Goal: Information Seeking & Learning: Learn about a topic

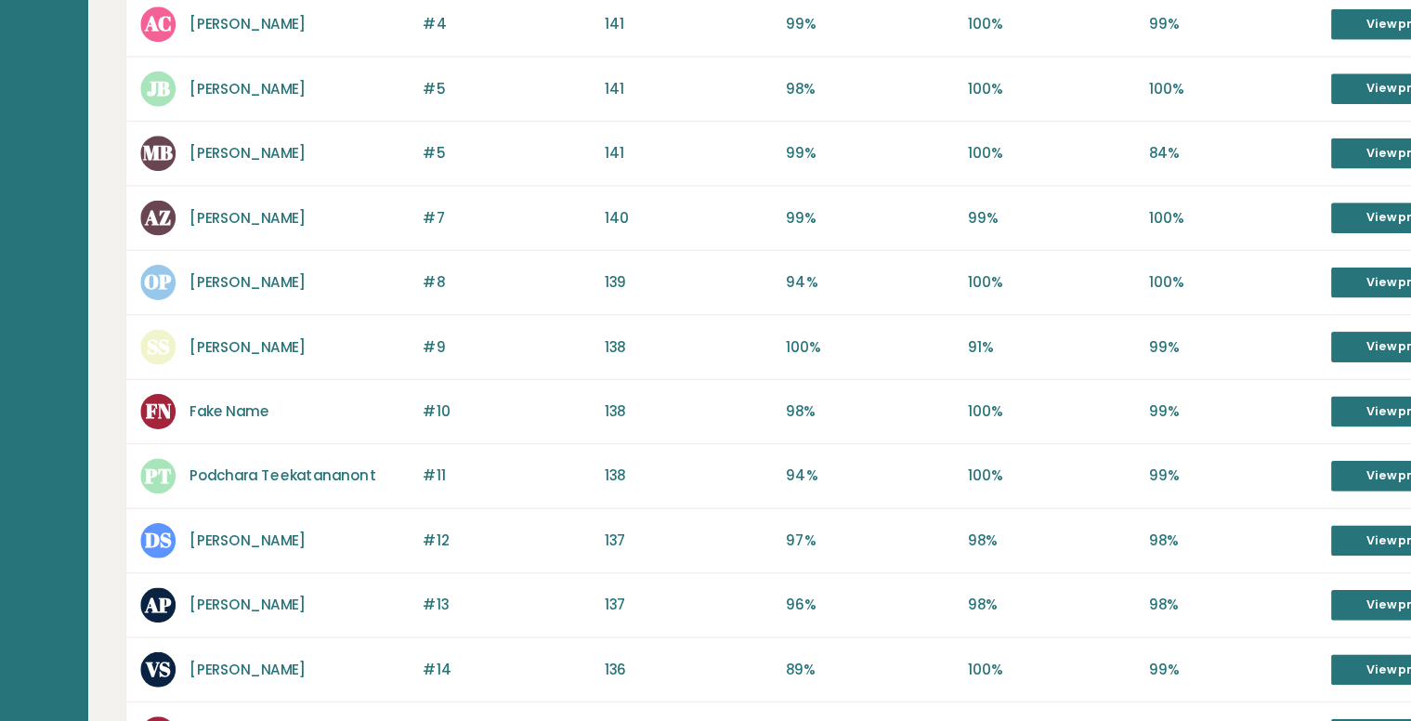
scroll to position [426, 0]
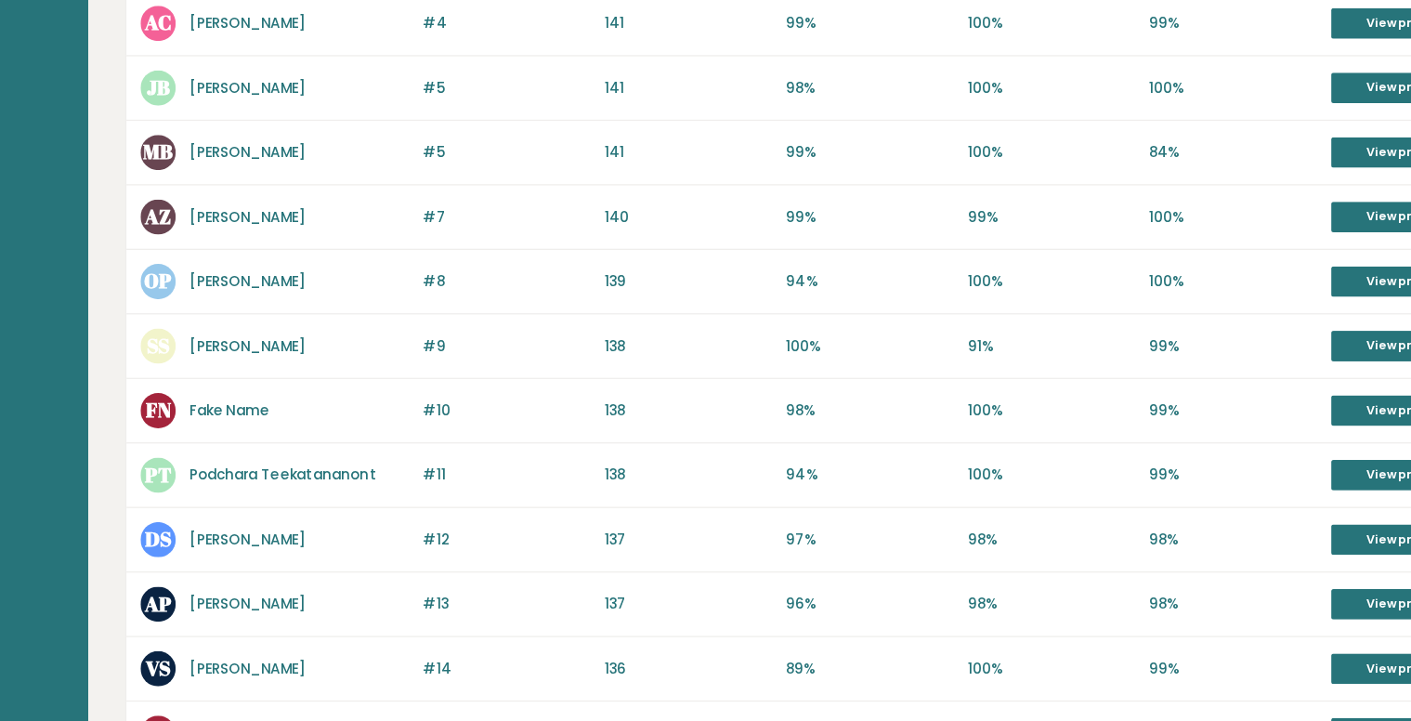
click at [319, 475] on link "Fake Name" at bounding box center [325, 474] width 63 height 16
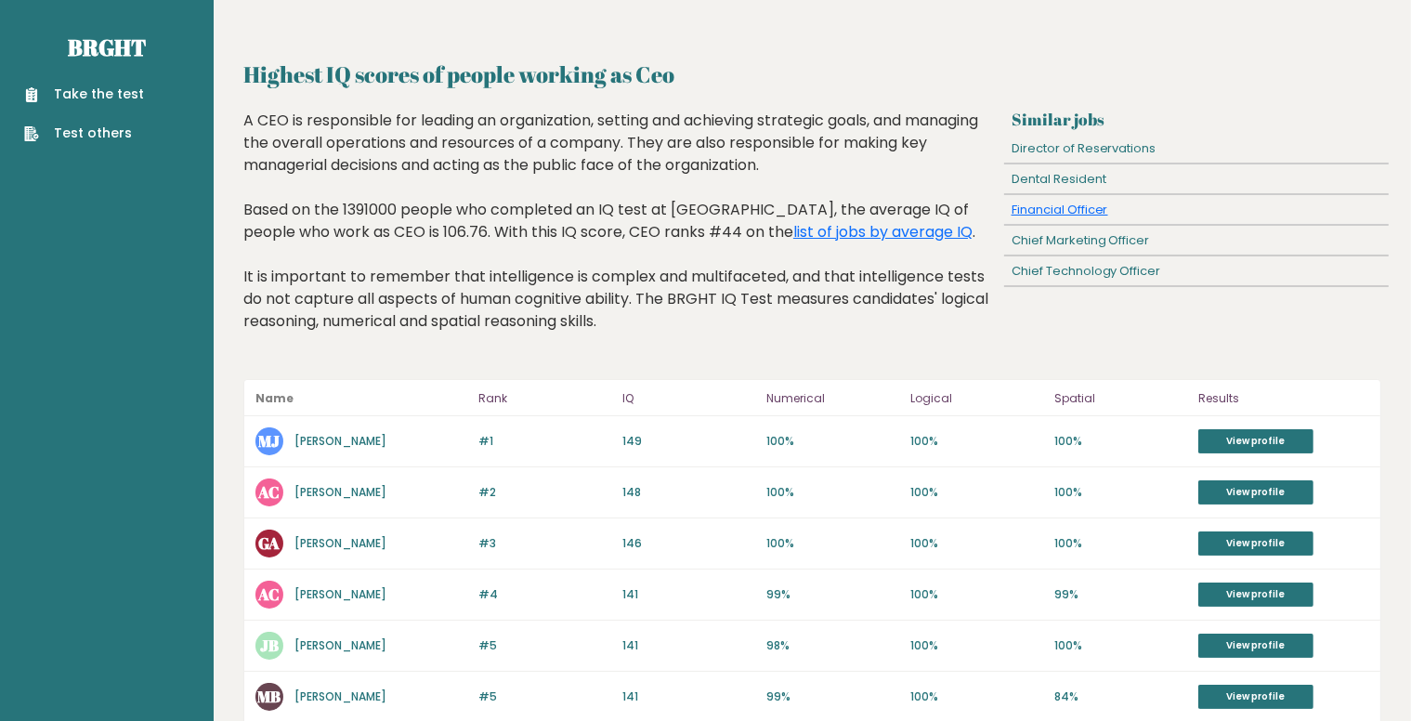
scroll to position [7, 0]
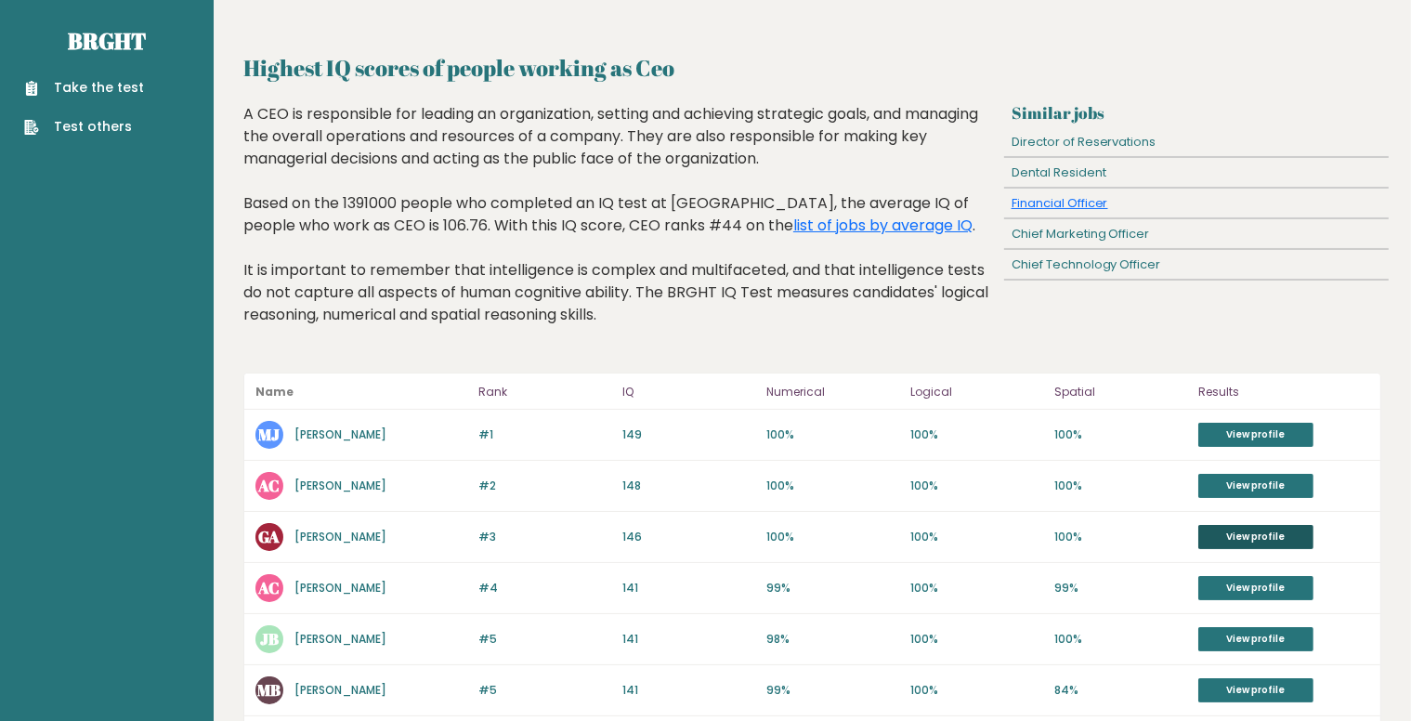
click at [1244, 543] on link "View profile" at bounding box center [1255, 537] width 115 height 24
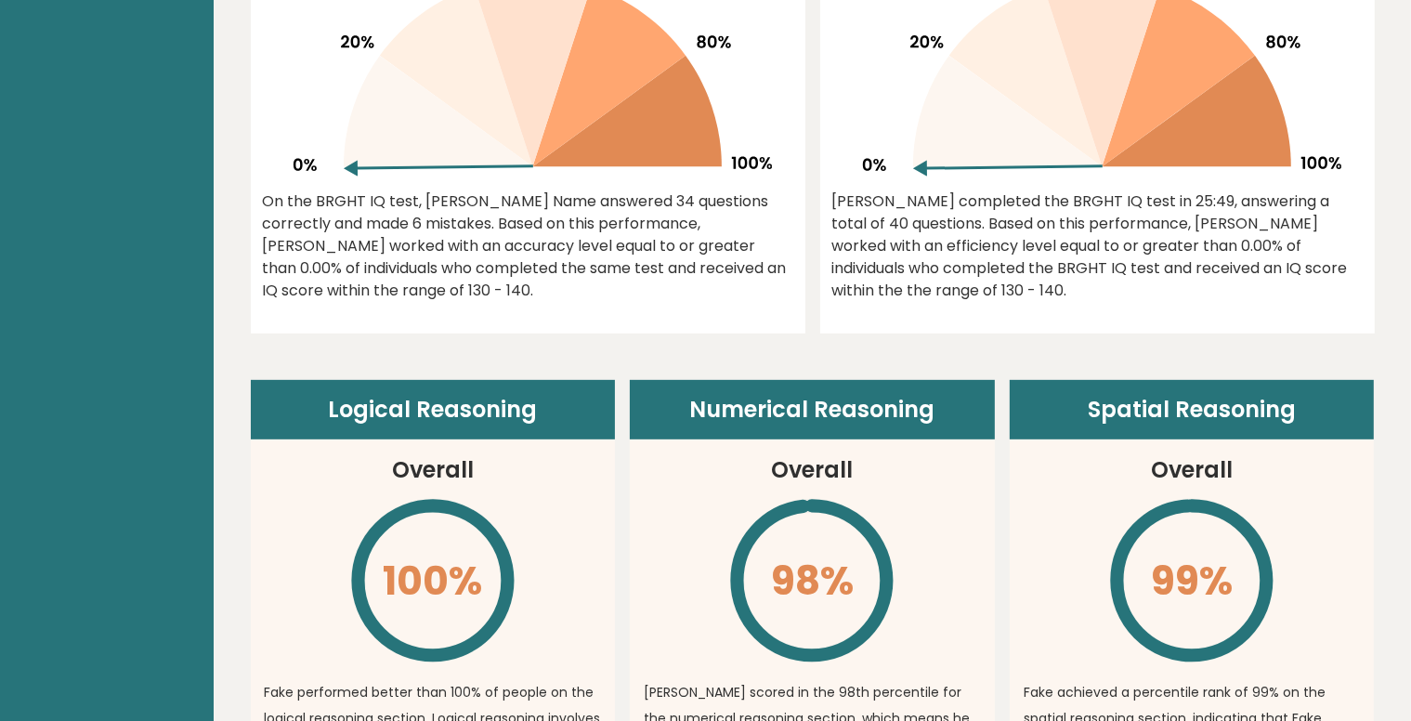
scroll to position [873, 0]
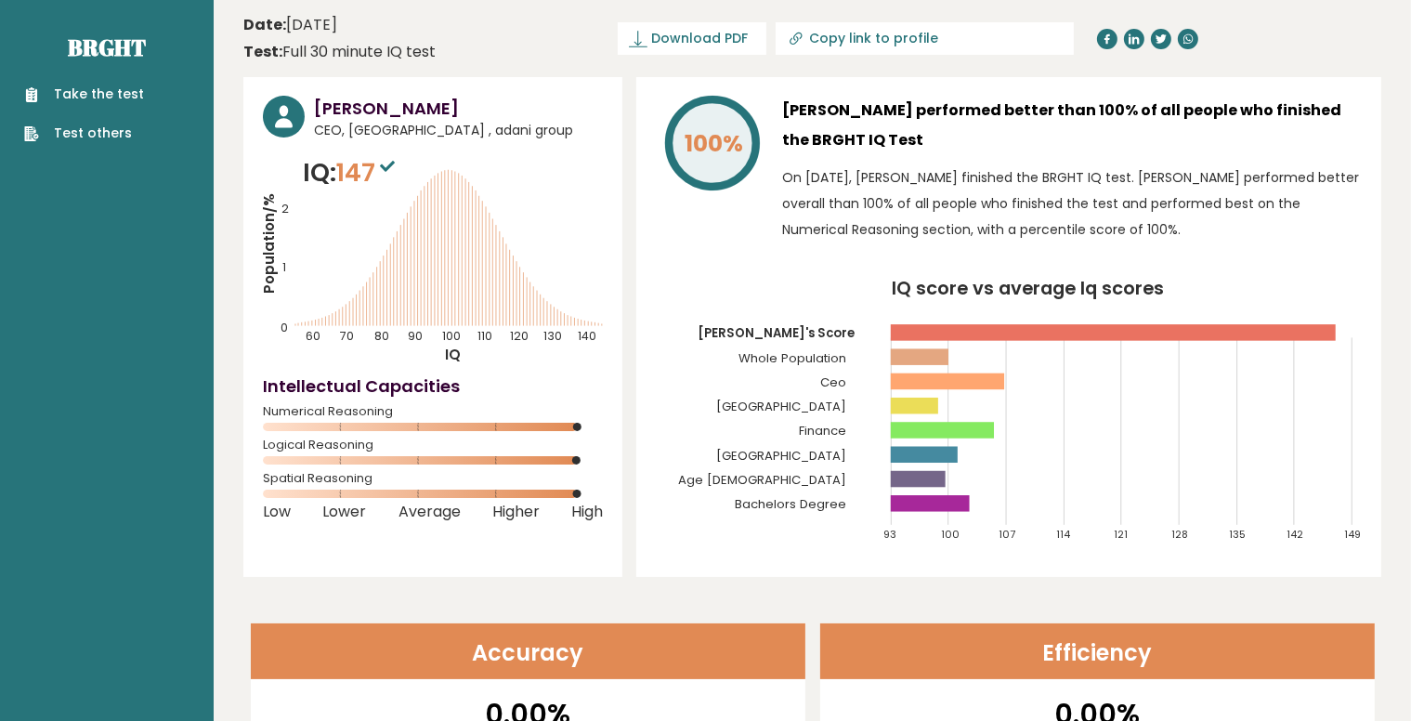
click at [67, 72] on div "Take the test Test others" at bounding box center [107, 102] width 184 height 81
click at [70, 91] on link "Take the test" at bounding box center [84, 95] width 120 height 20
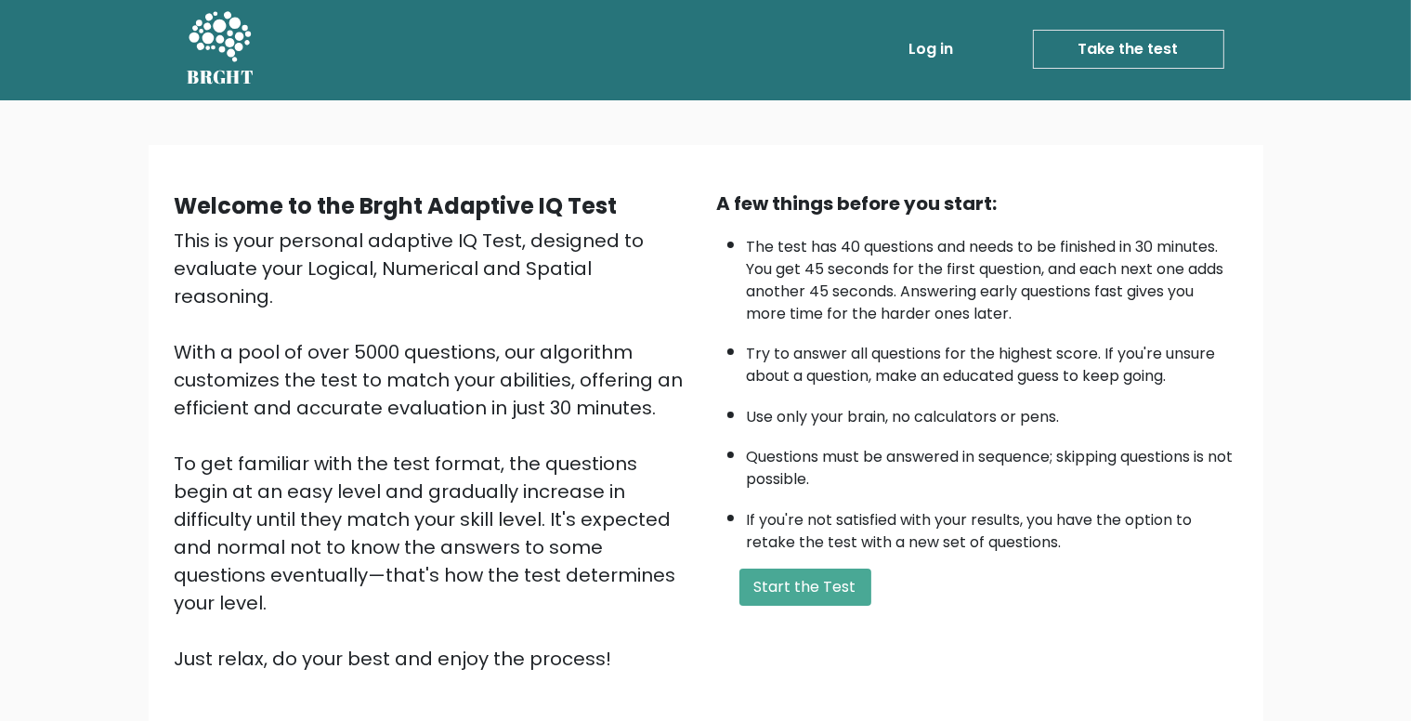
scroll to position [4, 0]
